Goal: Book appointment/travel/reservation

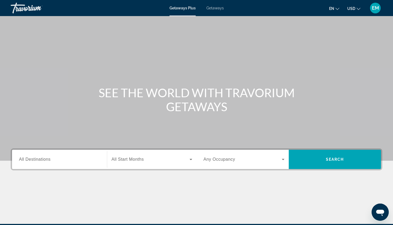
click at [49, 163] on div "Search widget" at bounding box center [59, 159] width 81 height 15
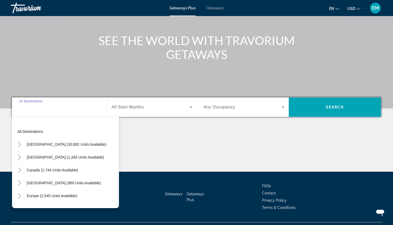
scroll to position [64, 0]
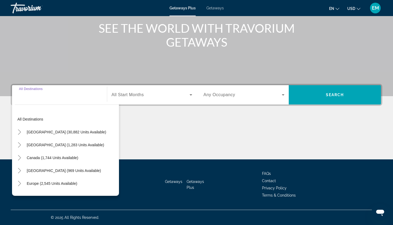
click at [43, 99] on div "Search widget" at bounding box center [59, 94] width 81 height 15
click at [41, 95] on input "Destination All Destinations" at bounding box center [59, 95] width 81 height 6
click at [48, 183] on span "Europe (2,545 units available)" at bounding box center [52, 183] width 51 height 4
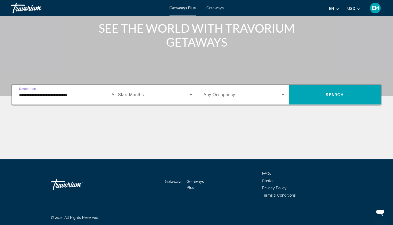
click at [45, 96] on input "**********" at bounding box center [59, 95] width 81 height 6
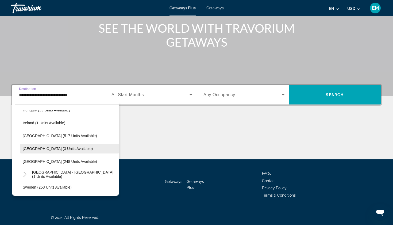
scroll to position [192, 0]
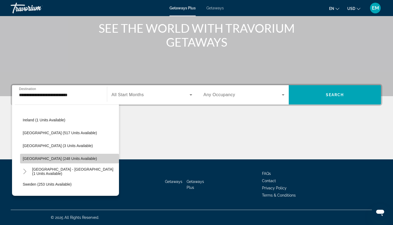
click at [49, 161] on span "Search widget" at bounding box center [69, 158] width 99 height 13
type input "**********"
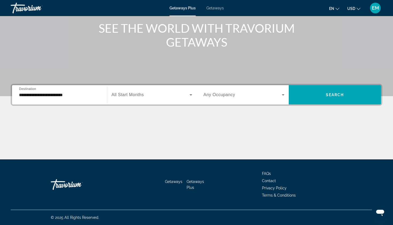
click at [129, 96] on span "All Start Months" at bounding box center [128, 94] width 32 height 5
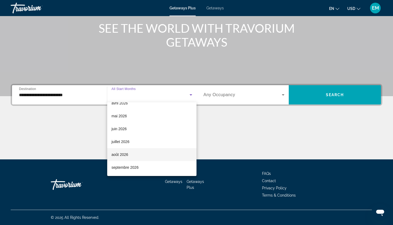
scroll to position [110, 0]
click at [134, 156] on mat-option "août 2026" at bounding box center [151, 154] width 89 height 13
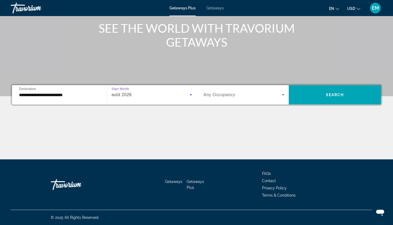
click at [280, 96] on icon "Search widget" at bounding box center [283, 94] width 6 height 6
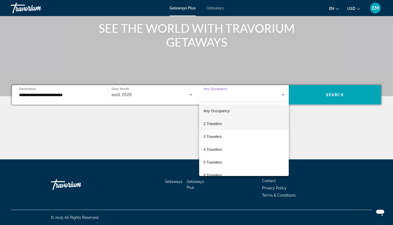
click at [253, 121] on mat-option "2 Travelers" at bounding box center [244, 123] width 90 height 13
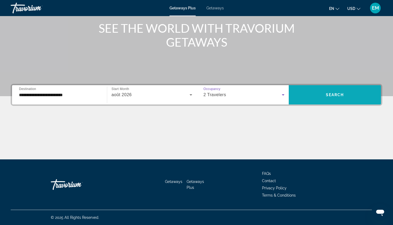
click at [328, 89] on span "Search widget" at bounding box center [335, 94] width 92 height 13
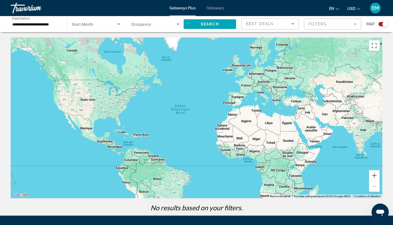
click at [99, 26] on span "Search widget" at bounding box center [94, 24] width 45 height 6
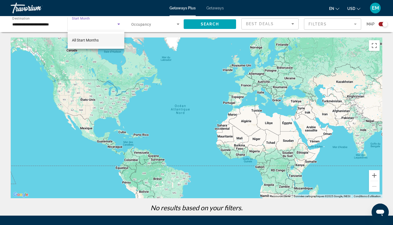
click at [92, 42] on span "All Start Months" at bounding box center [85, 40] width 27 height 4
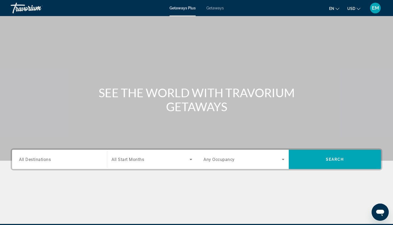
click at [72, 160] on input "Destination All Destinations" at bounding box center [59, 159] width 81 height 6
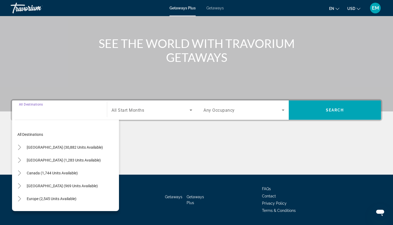
scroll to position [64, 0]
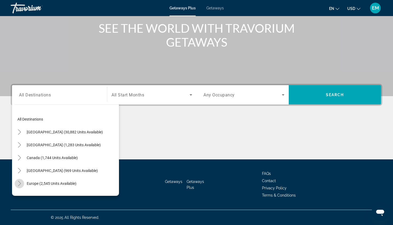
click at [18, 184] on icon "Toggle Europe (2,545 units available)" at bounding box center [19, 183] width 5 height 5
click at [36, 185] on span "Search widget" at bounding box center [51, 183] width 55 height 13
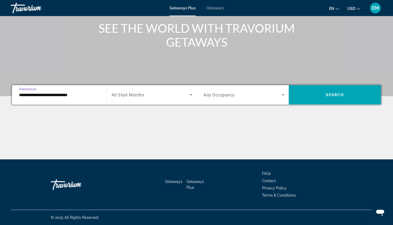
click at [58, 97] on input "**********" at bounding box center [59, 95] width 81 height 6
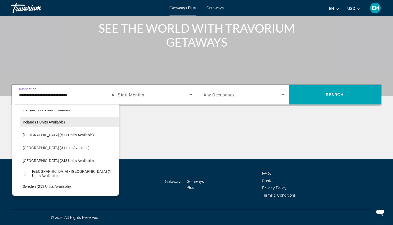
scroll to position [191, 0]
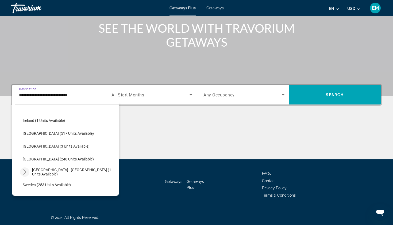
click at [24, 174] on icon "Toggle Spain - Canary Islands (1 units available)" at bounding box center [24, 171] width 3 height 5
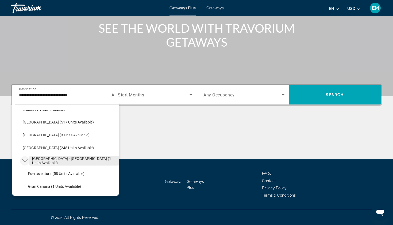
scroll to position [207, 0]
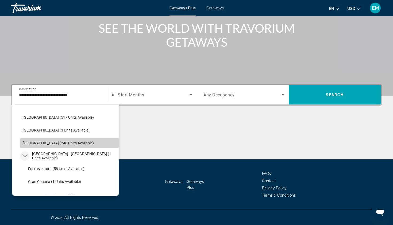
click at [58, 148] on span "Search widget" at bounding box center [69, 142] width 99 height 13
type input "**********"
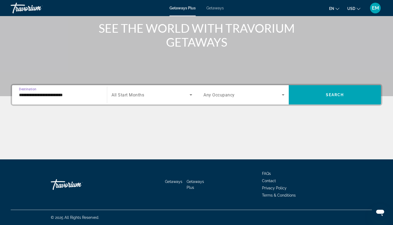
click at [284, 101] on div "Search widget" at bounding box center [244, 94] width 81 height 15
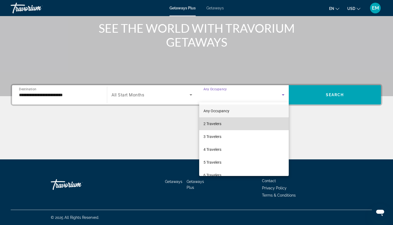
click at [209, 123] on span "2 Travelers" at bounding box center [213, 123] width 18 height 6
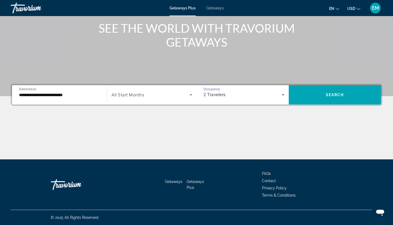
click at [193, 94] on icon "Search widget" at bounding box center [191, 94] width 6 height 6
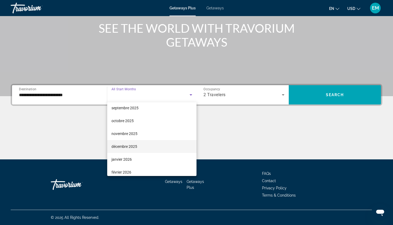
scroll to position [16, 0]
click at [150, 159] on mat-option "janvier 2026" at bounding box center [151, 159] width 89 height 13
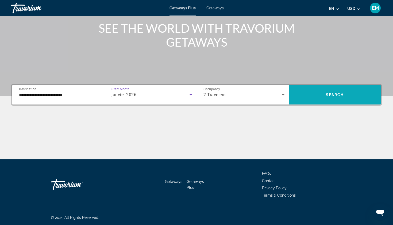
click at [321, 91] on span "Search widget" at bounding box center [335, 94] width 92 height 13
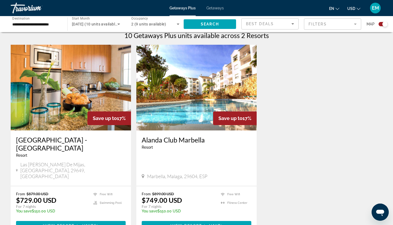
scroll to position [177, 0]
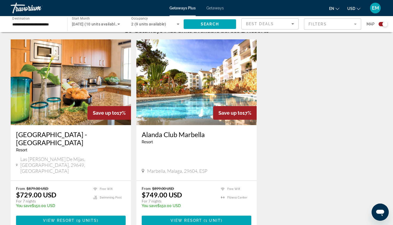
click at [174, 95] on img "Main content" at bounding box center [196, 82] width 120 height 86
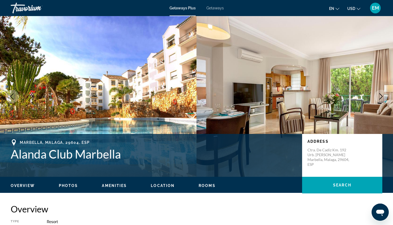
click at [381, 98] on icon "Next image" at bounding box center [381, 96] width 3 height 6
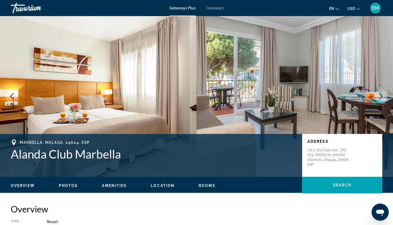
click at [381, 98] on icon "Next image" at bounding box center [381, 96] width 3 height 6
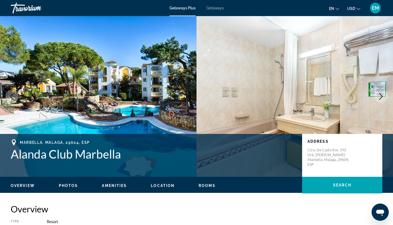
click at [381, 98] on icon "Next image" at bounding box center [381, 96] width 3 height 6
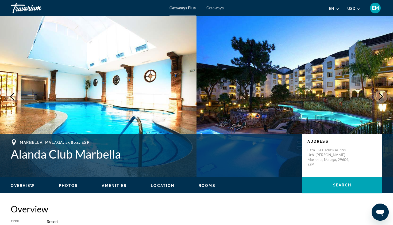
click at [381, 98] on icon "Next image" at bounding box center [381, 96] width 3 height 6
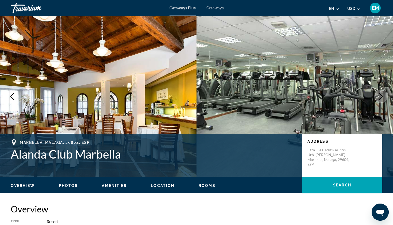
click at [381, 98] on icon "Next image" at bounding box center [381, 96] width 3 height 6
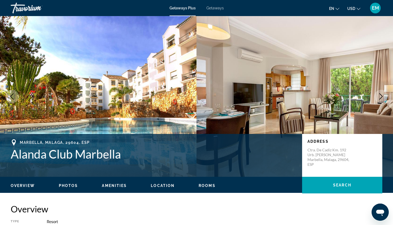
click at [381, 98] on icon "Next image" at bounding box center [381, 96] width 3 height 6
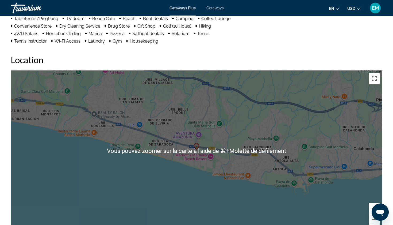
scroll to position [514, 0]
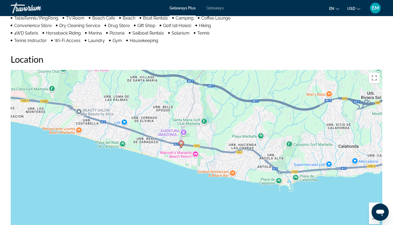
drag, startPoint x: 213, startPoint y: 171, endPoint x: 192, endPoint y: 166, distance: 20.8
click at [192, 166] on div "Pour activer le glissement avec le clavier, appuyez sur Alt+Entrée. Une fois ce…" at bounding box center [197, 150] width 372 height 161
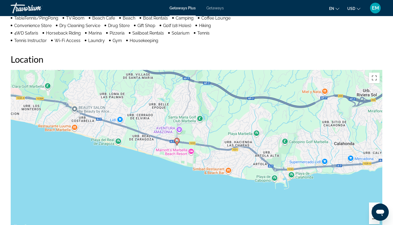
click at [370, 213] on button "Zoom arrière" at bounding box center [374, 218] width 11 height 11
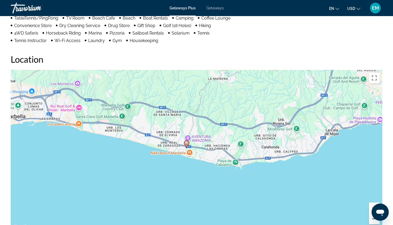
click at [370, 213] on button "Zoom arrière" at bounding box center [374, 218] width 11 height 11
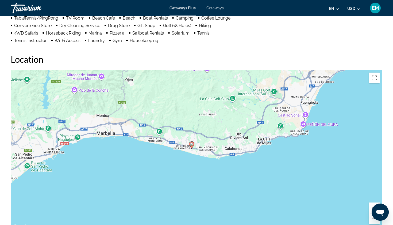
click at [373, 202] on button "Zoom avant" at bounding box center [374, 207] width 11 height 11
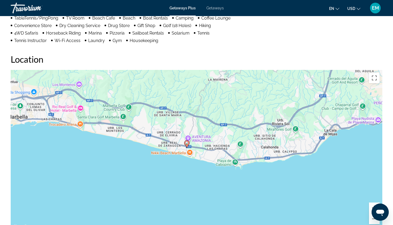
click at [373, 202] on button "Zoom avant" at bounding box center [374, 207] width 11 height 11
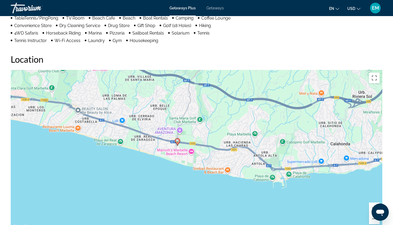
click at [373, 202] on button "Zoom avant" at bounding box center [374, 207] width 11 height 11
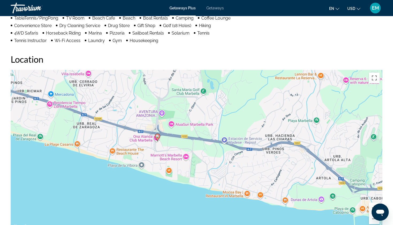
click at [373, 202] on button "Zoom avant" at bounding box center [374, 207] width 11 height 11
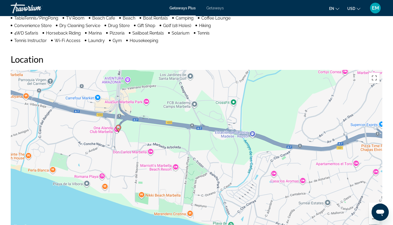
click at [143, 190] on div "Pour activer le glissement avec le clavier, appuyez sur Alt+Entrée. Une fois ce…" at bounding box center [197, 150] width 372 height 161
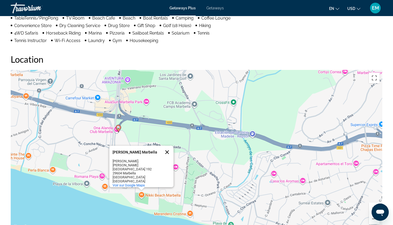
click at [168, 148] on button "Fermer" at bounding box center [167, 152] width 13 height 13
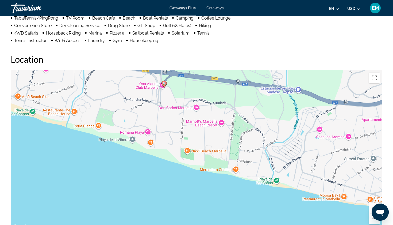
drag, startPoint x: 156, startPoint y: 174, endPoint x: 203, endPoint y: 129, distance: 64.5
click at [203, 129] on div "Pour activer le glissement avec le clavier, appuyez sur Alt+Entrée. Une fois ce…" at bounding box center [197, 150] width 372 height 161
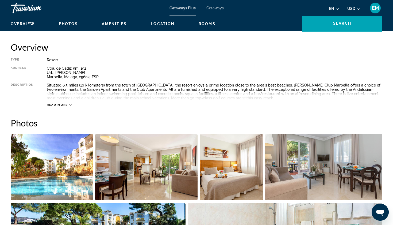
scroll to position [102, 0]
